Goal: Information Seeking & Learning: Find specific fact

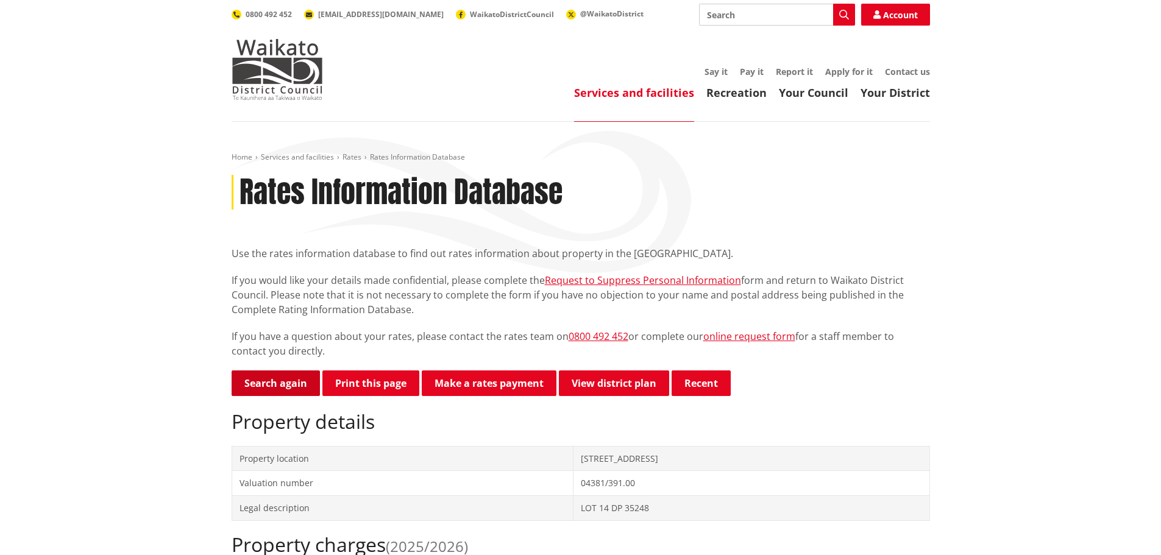
click at [280, 383] on link "Search again" at bounding box center [276, 383] width 88 height 26
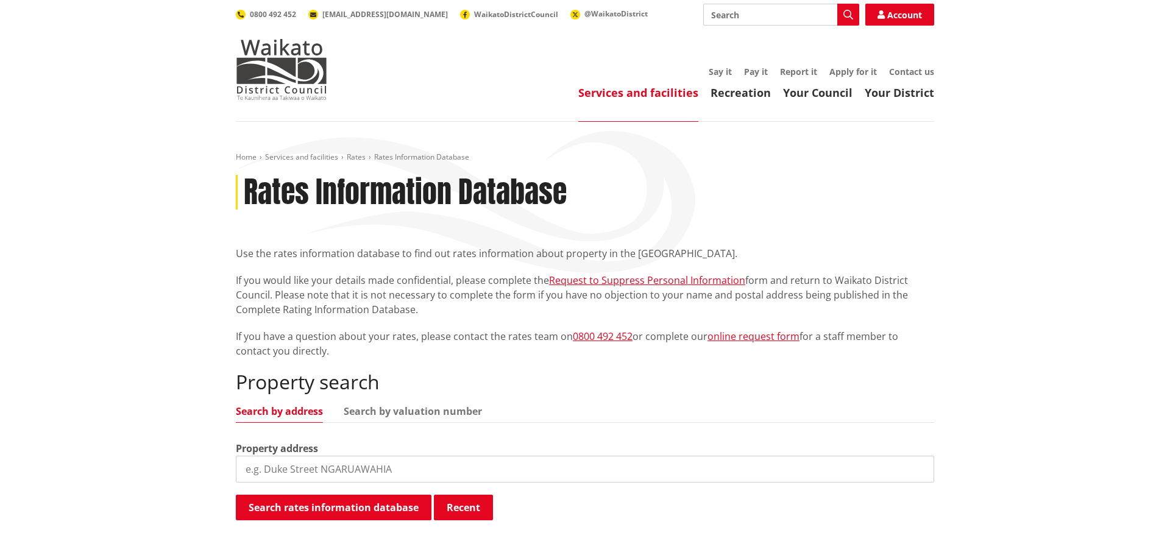
click at [263, 467] on input "search" at bounding box center [585, 469] width 698 height 27
click at [260, 469] on input "84 friedlander" at bounding box center [581, 469] width 698 height 27
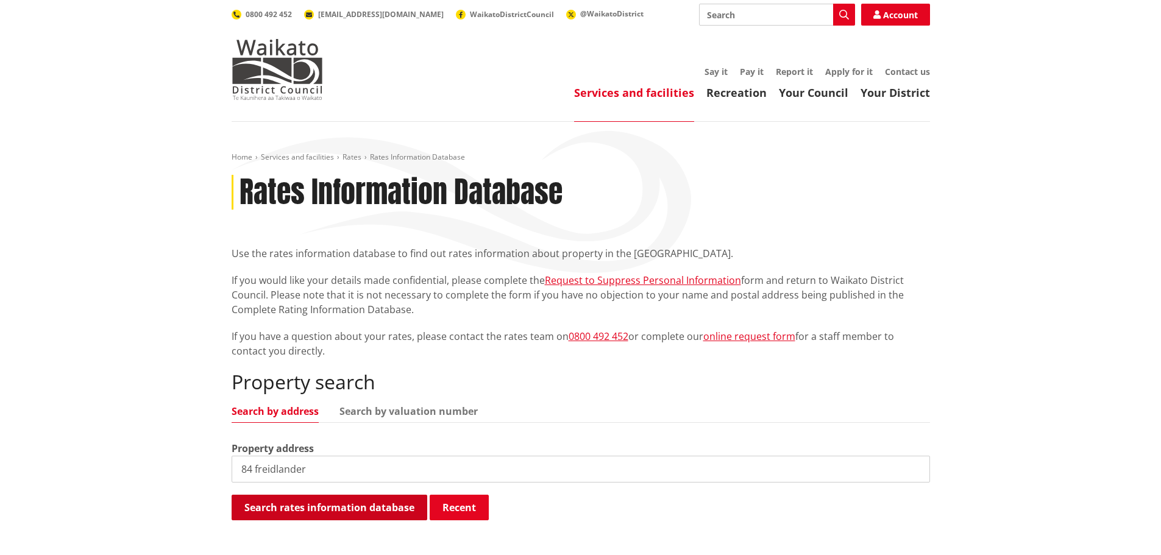
click at [331, 502] on button "Search rates information database" at bounding box center [330, 508] width 196 height 26
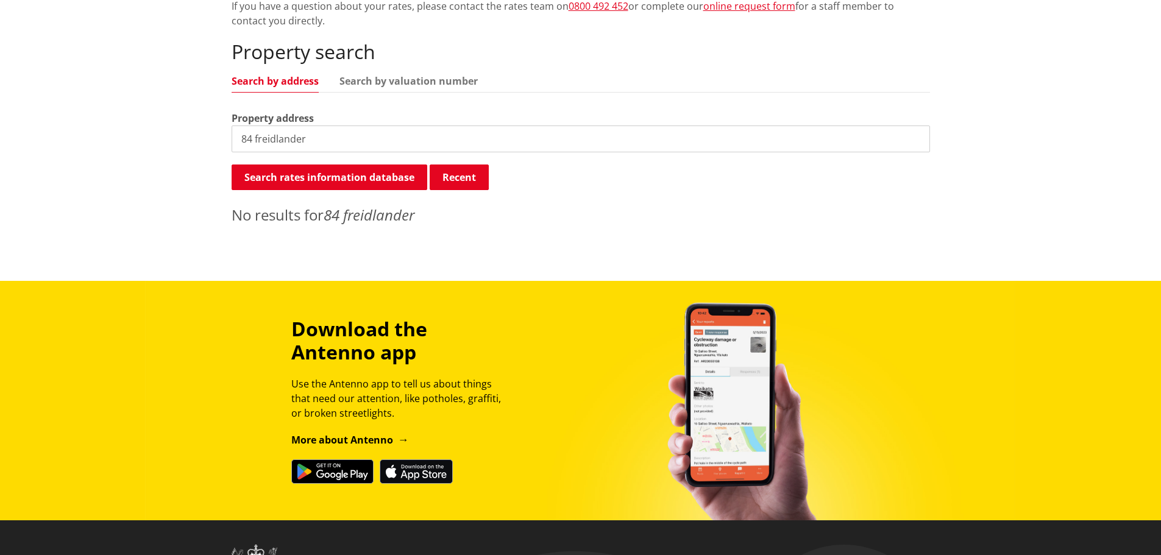
scroll to position [122, 0]
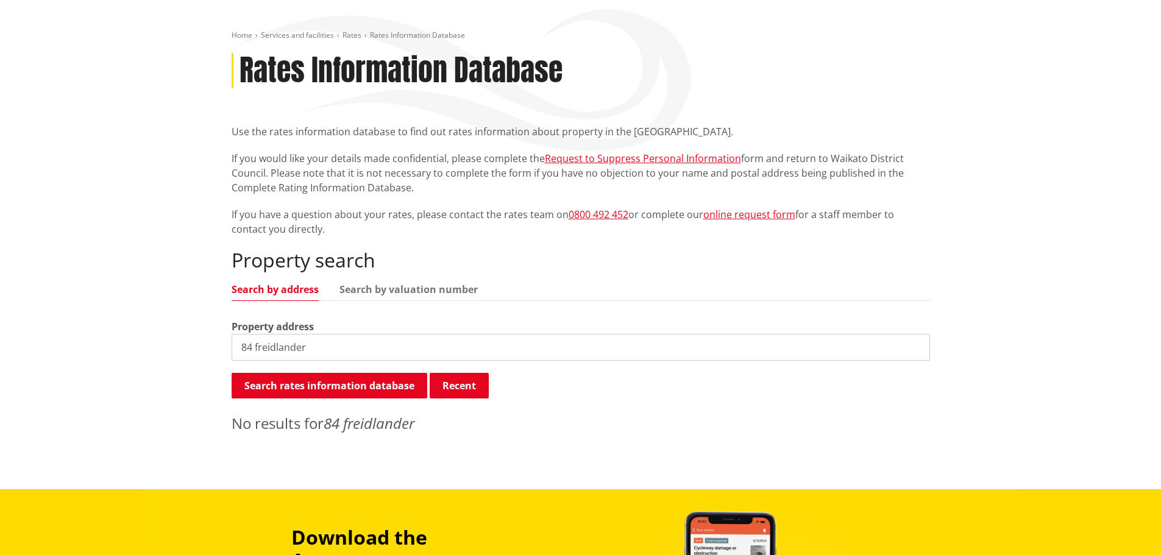
click at [263, 344] on input "84 freidlander" at bounding box center [581, 347] width 698 height 27
type input "84 friedlander"
click at [282, 381] on button "Search rates information database" at bounding box center [330, 386] width 196 height 26
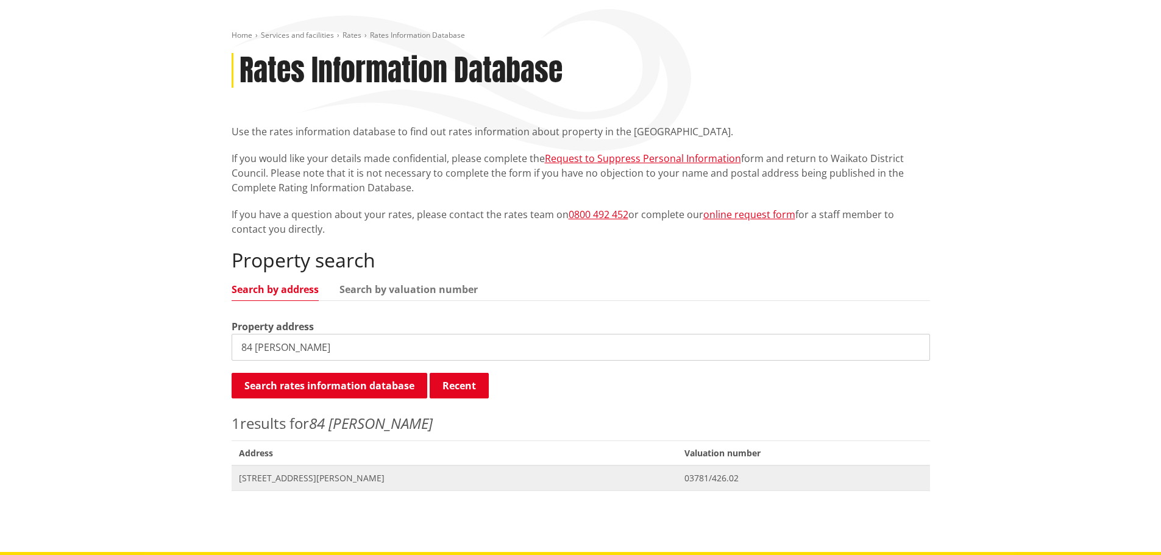
click at [299, 476] on span "[STREET_ADDRESS][PERSON_NAME]" at bounding box center [454, 478] width 431 height 12
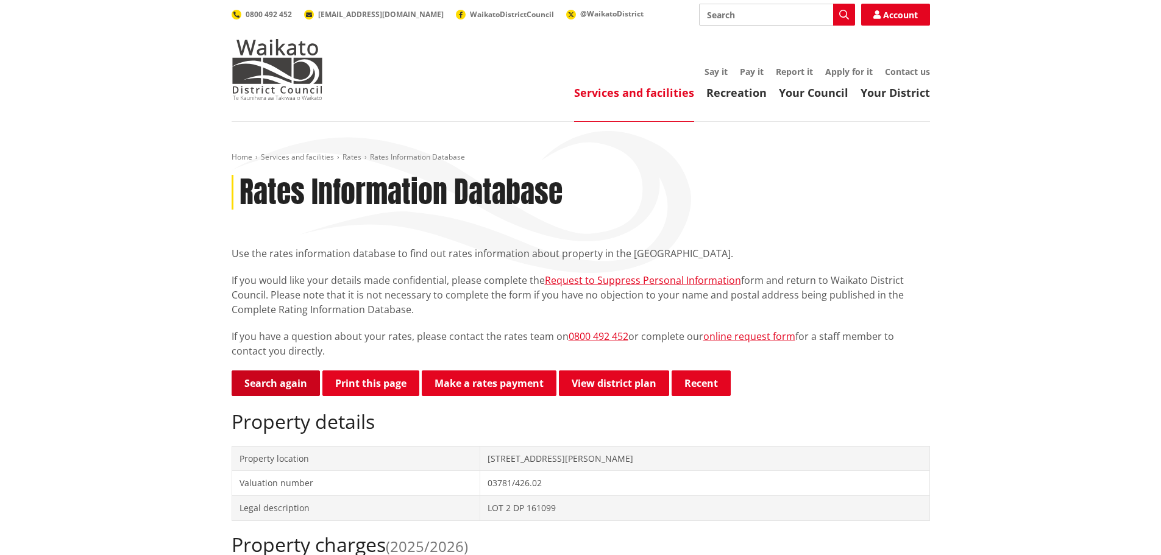
click at [257, 378] on link "Search again" at bounding box center [276, 383] width 88 height 26
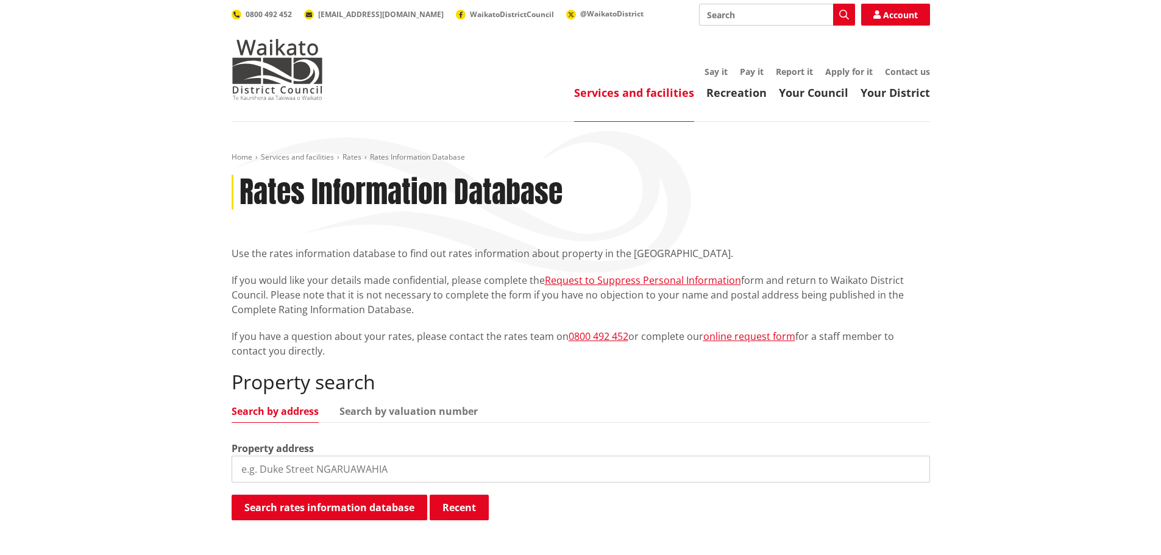
click at [257, 470] on input "search" at bounding box center [581, 469] width 698 height 27
type input "[STREET_ADDRESS][PERSON_NAME]"
click at [266, 511] on button "Search rates information database" at bounding box center [330, 508] width 196 height 26
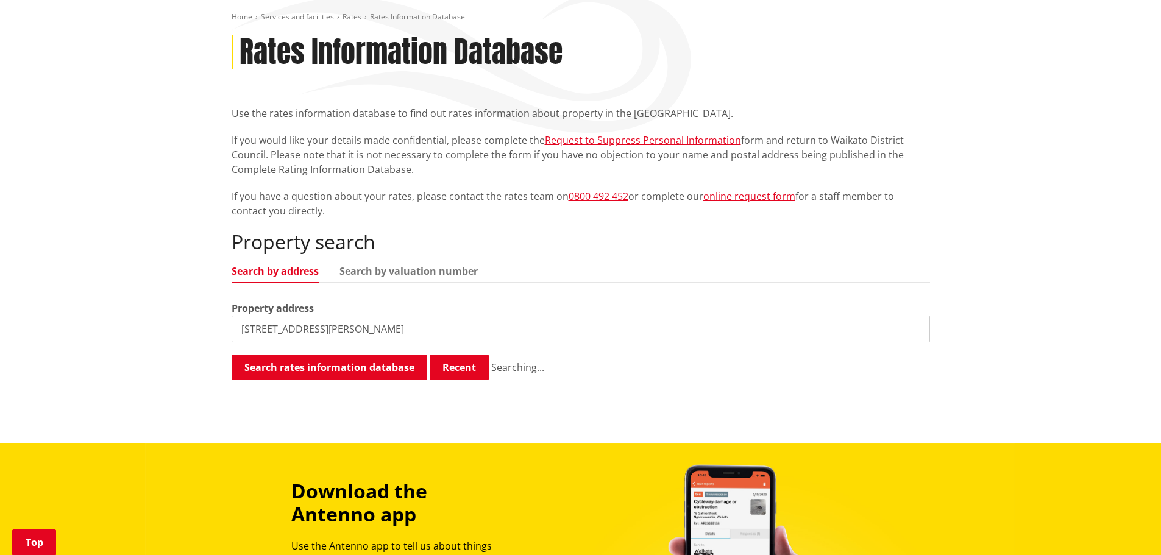
scroll to position [183, 0]
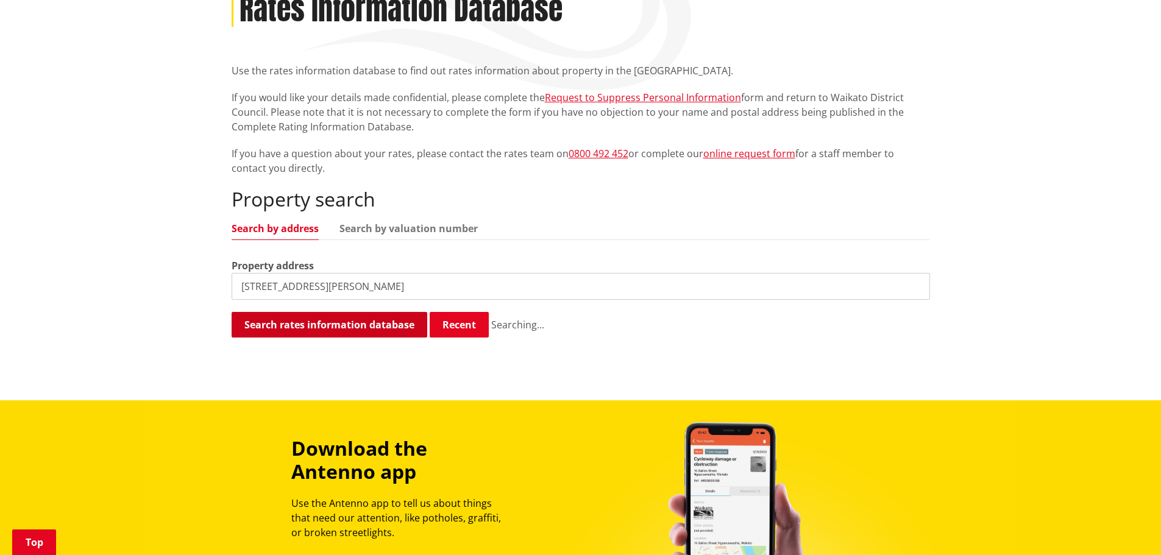
click at [253, 325] on button "Search rates information database" at bounding box center [330, 325] width 196 height 26
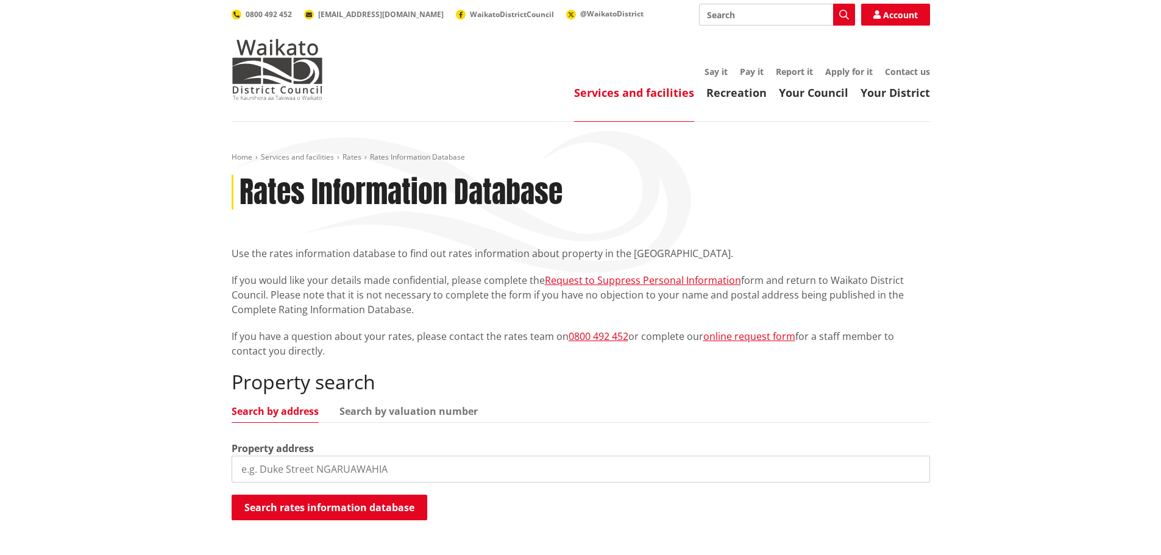
scroll to position [183, 0]
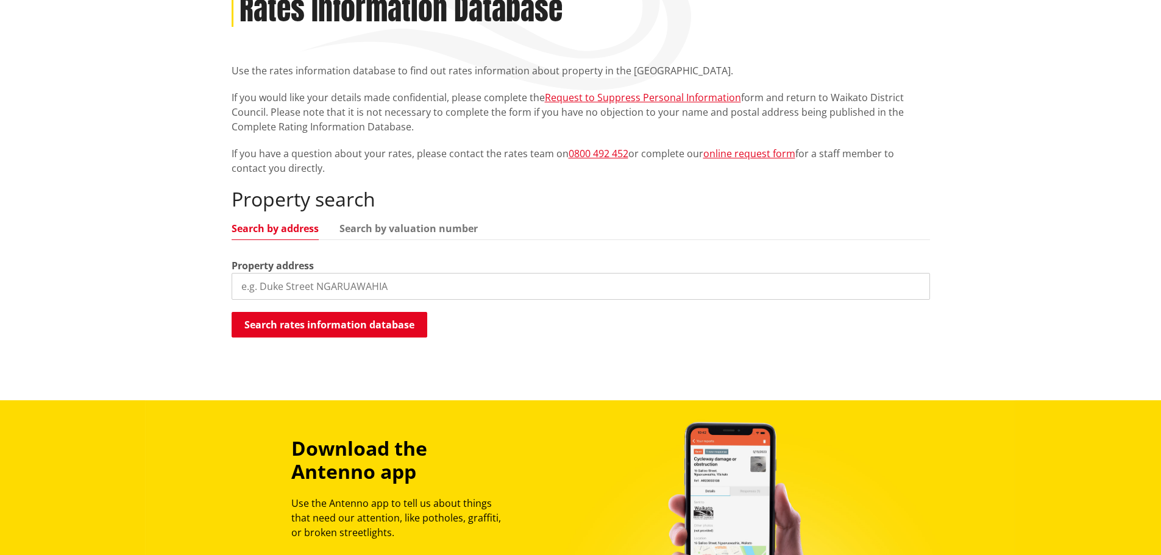
click at [255, 287] on input "search" at bounding box center [581, 286] width 698 height 27
type input "84 [PERSON_NAME]"
click at [282, 322] on button "Search rates information database" at bounding box center [330, 325] width 196 height 26
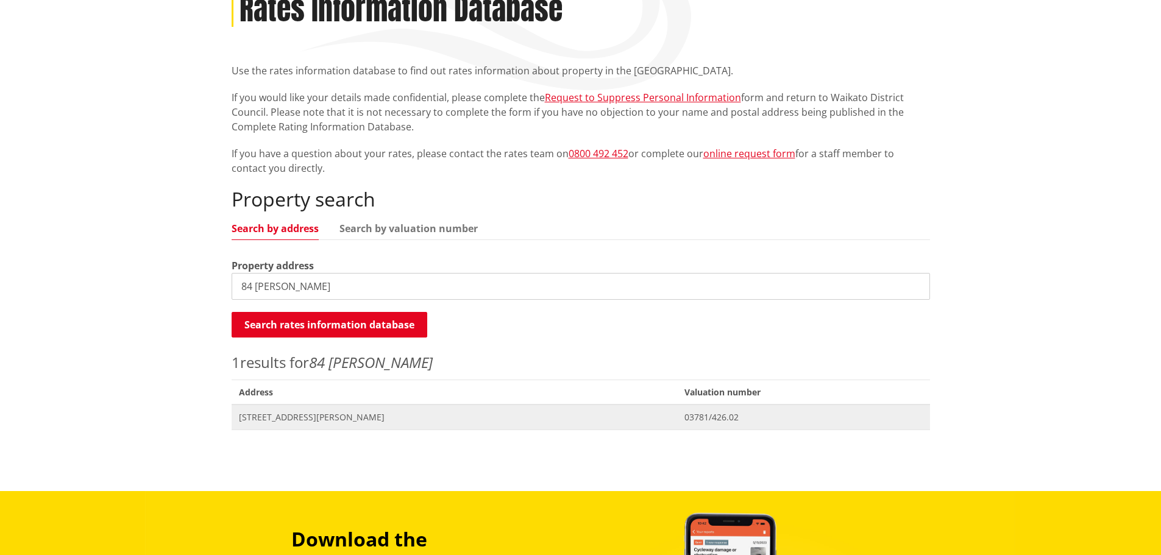
click at [274, 416] on span "[STREET_ADDRESS][PERSON_NAME]" at bounding box center [454, 417] width 431 height 12
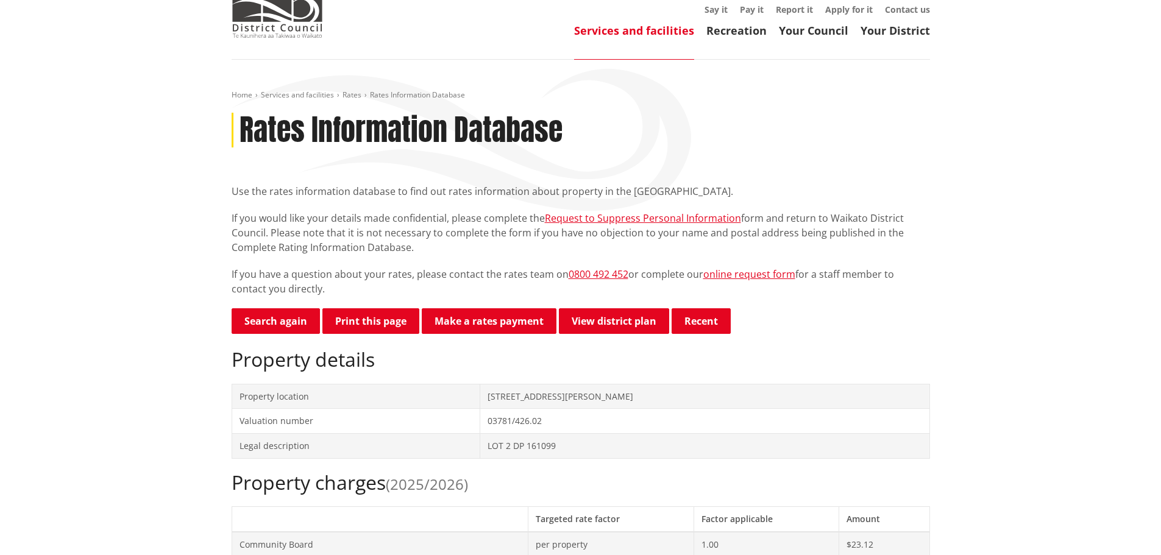
scroll to position [61, 0]
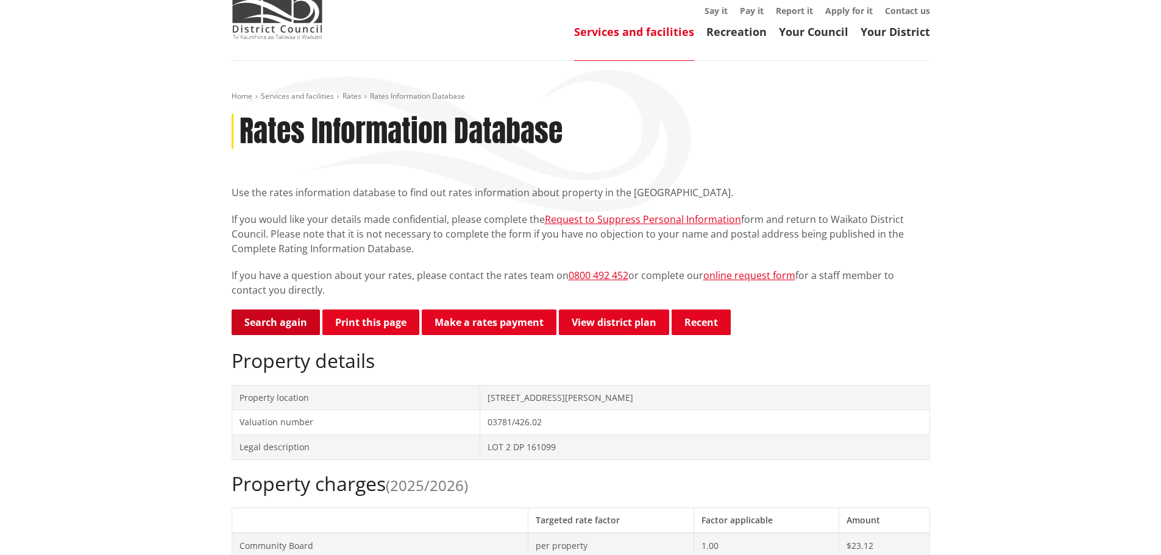
click at [277, 321] on link "Search again" at bounding box center [276, 323] width 88 height 26
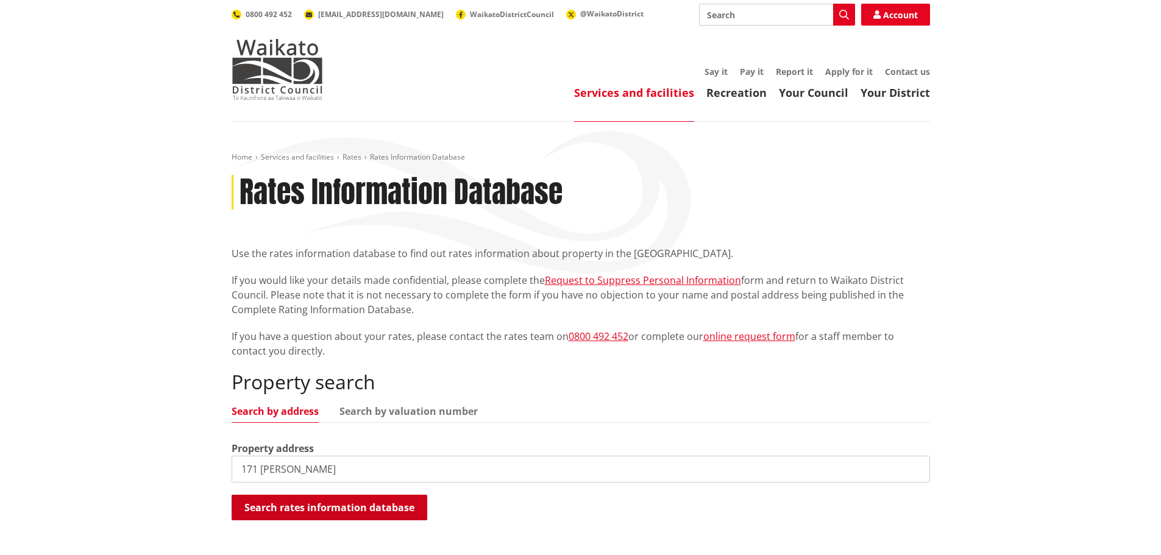
type input "171 Parker"
click at [302, 509] on button "Search rates information database" at bounding box center [330, 508] width 196 height 26
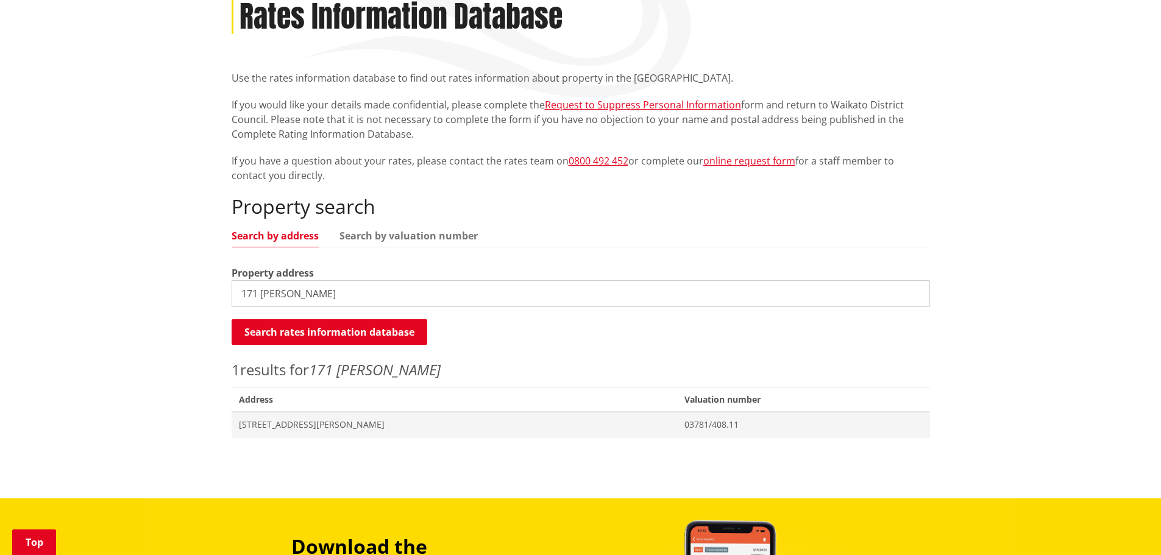
scroll to position [183, 0]
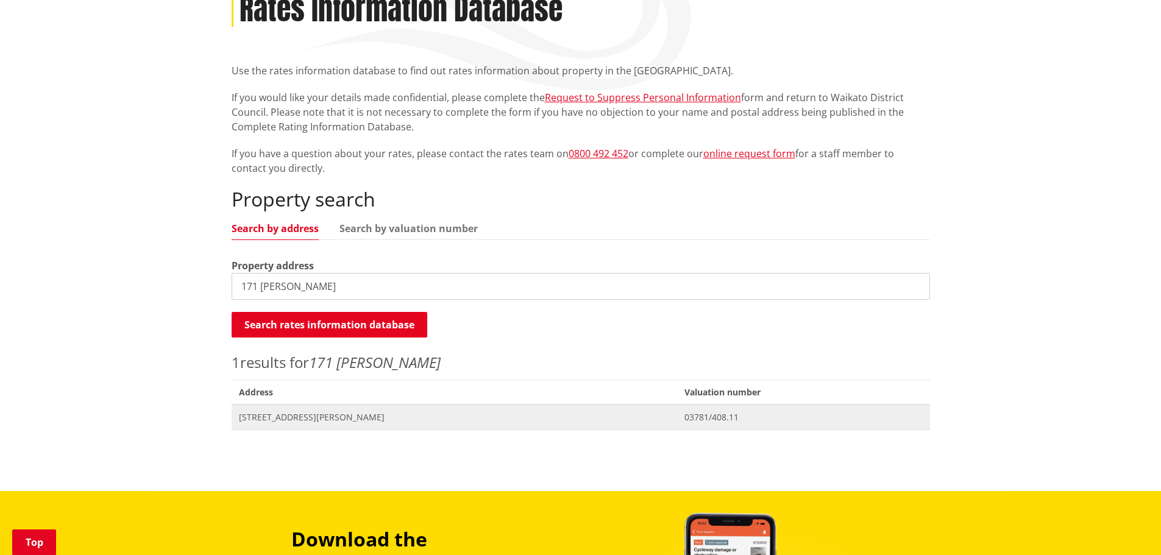
click at [277, 422] on span "171 Parker Lane PUKEKOHE" at bounding box center [454, 417] width 431 height 12
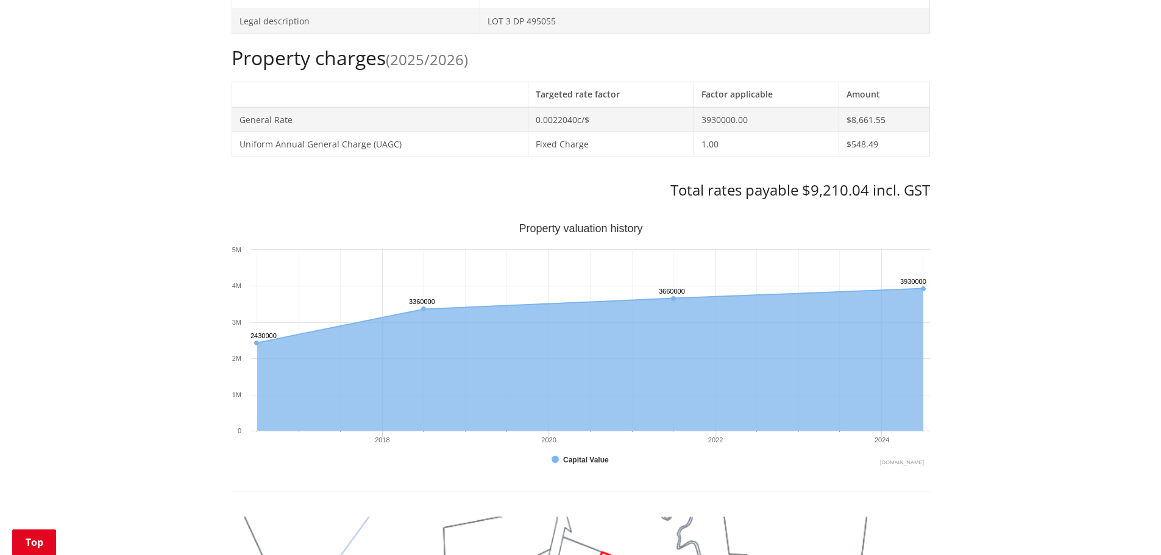
scroll to position [487, 0]
